Goal: Contribute content: Add original content to the website for others to see

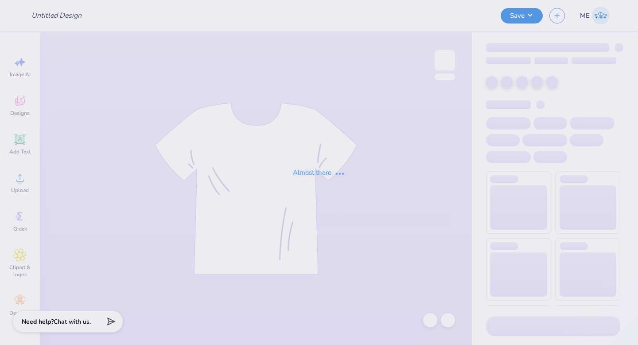
type input "Picnic with phi sig"
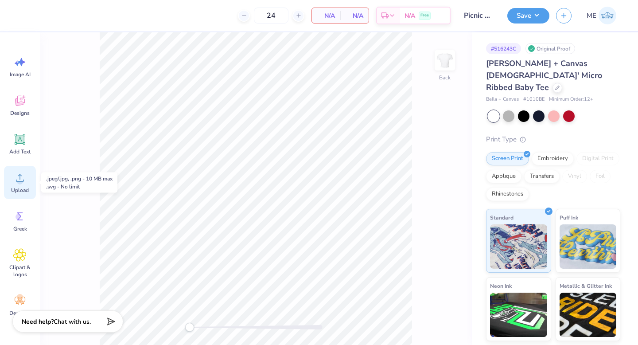
click at [23, 185] on div "Upload" at bounding box center [20, 182] width 32 height 33
click at [10, 180] on div "Upload" at bounding box center [20, 182] width 32 height 33
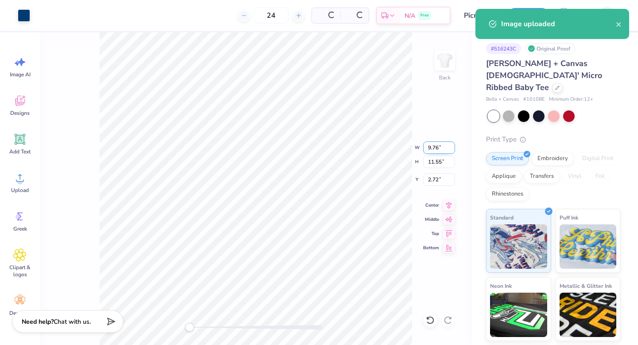
click at [433, 148] on input "9.76" at bounding box center [439, 147] width 32 height 12
type input "10.00"
type input "11.83"
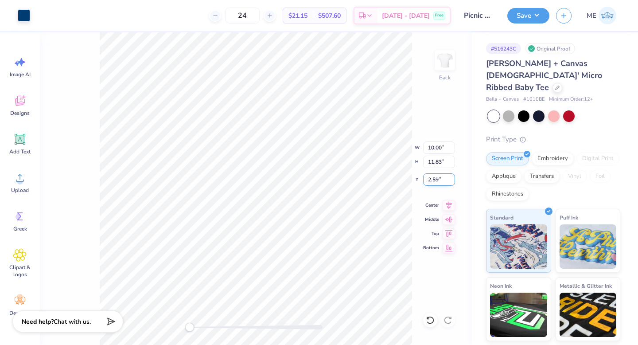
click at [437, 180] on input "2.59" at bounding box center [439, 179] width 32 height 12
type input "2.5"
click at [521, 16] on button "Save" at bounding box center [528, 15] width 42 height 16
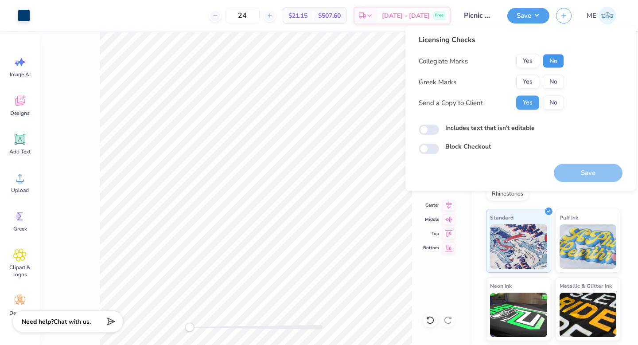
click at [545, 58] on button "No" at bounding box center [553, 61] width 21 height 14
click at [528, 73] on div "Collegiate Marks Yes No Greek Marks Yes No Send a Copy to Client Yes No" at bounding box center [491, 82] width 145 height 56
click at [529, 75] on button "Yes" at bounding box center [527, 82] width 23 height 14
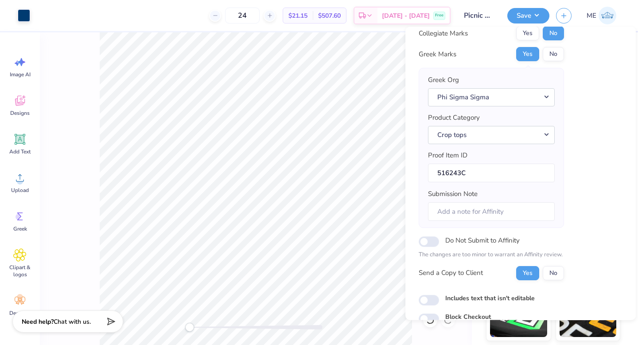
scroll to position [70, 0]
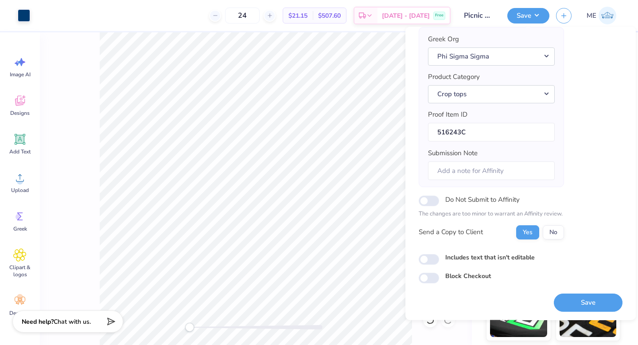
click at [459, 262] on div "Includes text that isn't editable" at bounding box center [521, 259] width 204 height 12
click at [441, 258] on div "Includes text that isn't editable" at bounding box center [521, 258] width 204 height 10
click at [435, 261] on input "Includes text that isn't editable" at bounding box center [429, 259] width 20 height 11
checkbox input "true"
click at [573, 311] on button "Save" at bounding box center [588, 302] width 69 height 18
